Goal: Task Accomplishment & Management: Use online tool/utility

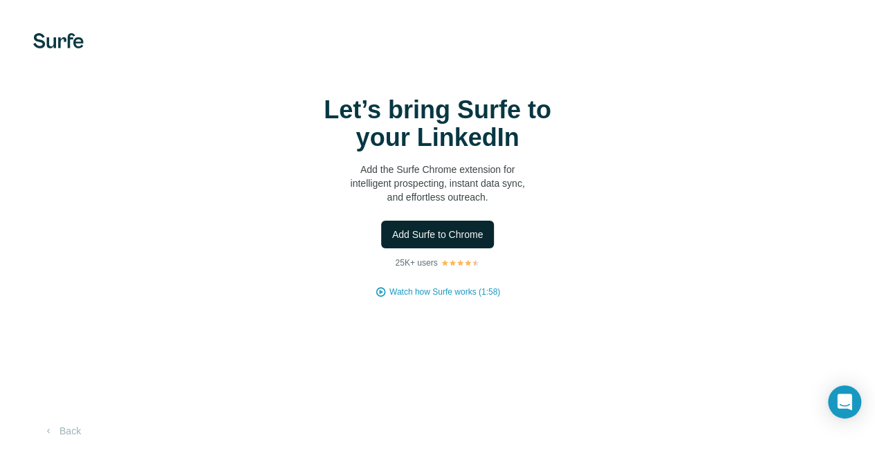
click at [392, 241] on span "Add Surfe to Chrome" at bounding box center [437, 234] width 91 height 14
click at [389, 298] on span "Watch how Surfe works (1:58)" at bounding box center [444, 292] width 111 height 12
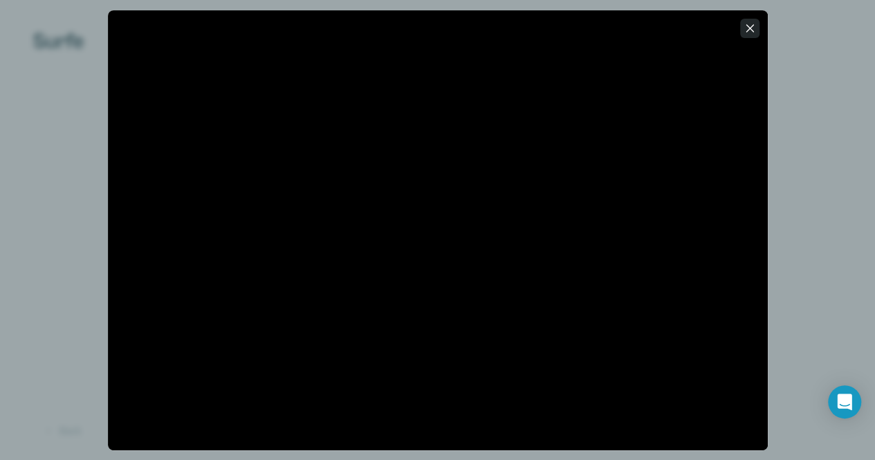
click at [754, 26] on icon "button" at bounding box center [750, 28] width 14 height 14
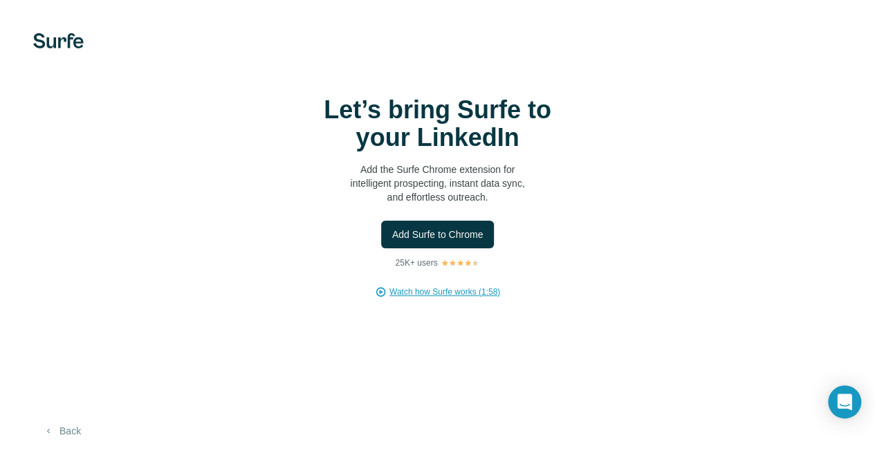
click at [75, 443] on button "Back" at bounding box center [61, 430] width 57 height 25
click at [392, 241] on span "Add Surfe to Chrome" at bounding box center [437, 234] width 91 height 14
